Goal: Download file/media

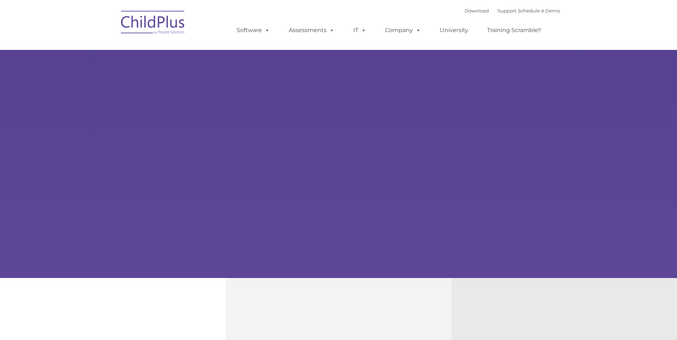
select select "MEDIUM"
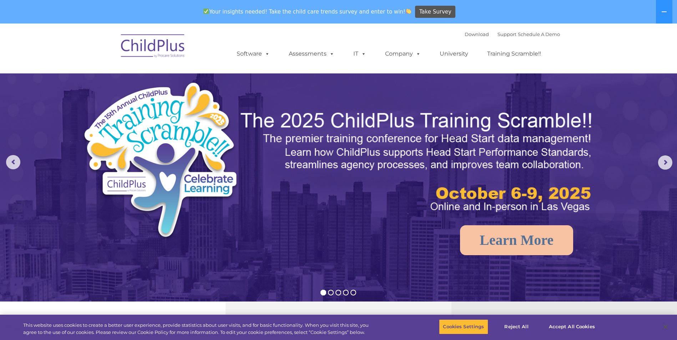
click at [158, 48] on img at bounding box center [152, 47] width 71 height 36
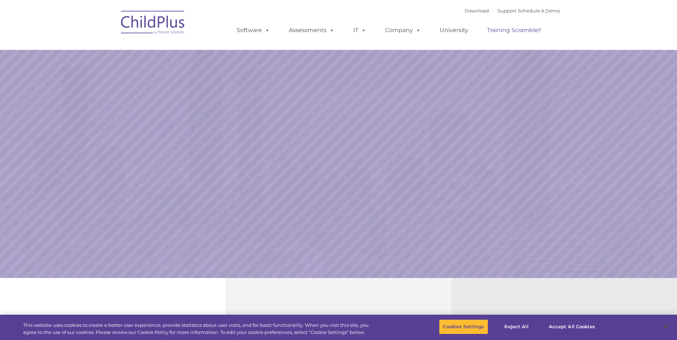
select select "MEDIUM"
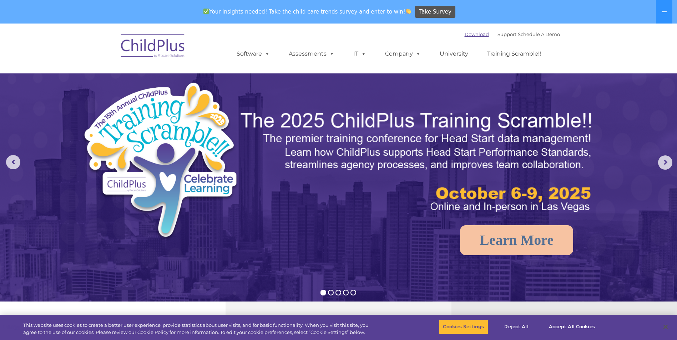
click at [464, 35] on link "Download" at bounding box center [476, 34] width 24 height 6
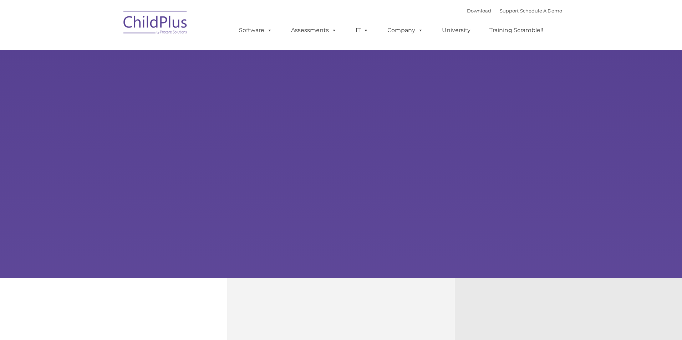
type input ""
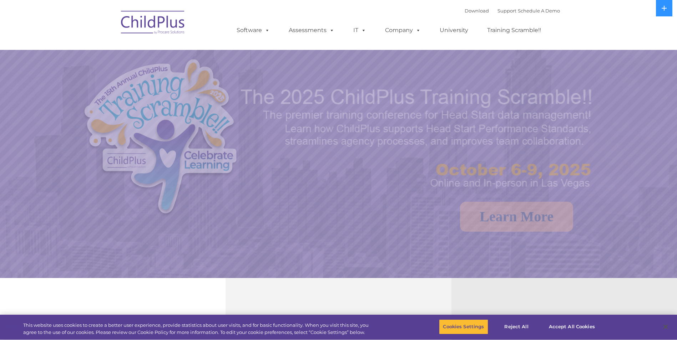
select select "MEDIUM"
